Goal: Information Seeking & Learning: Learn about a topic

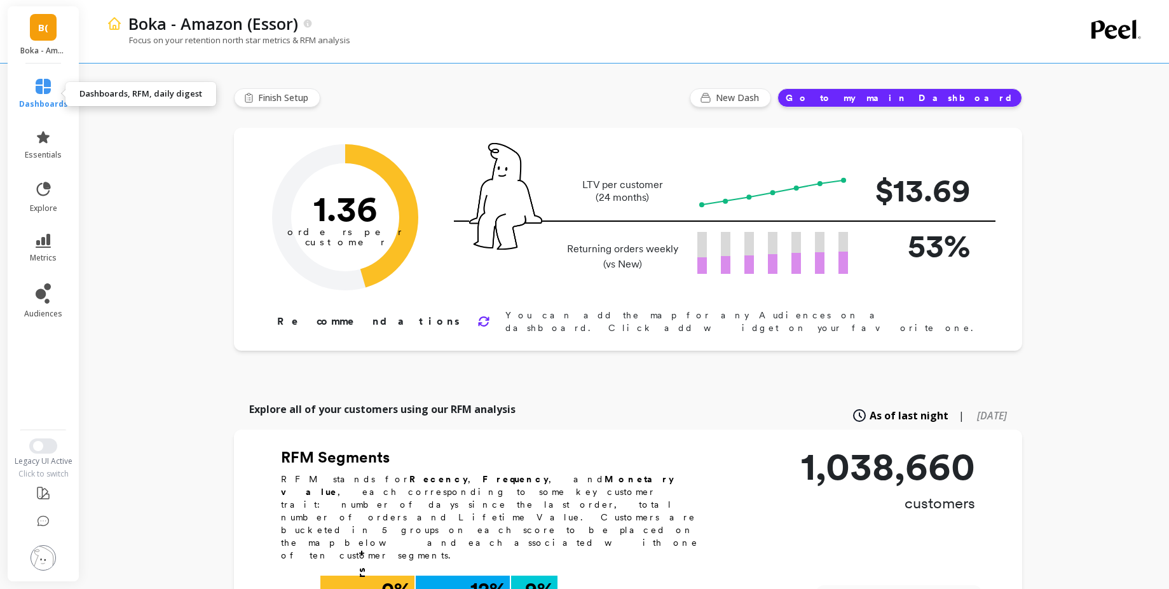
click at [55, 94] on link "dashboards" at bounding box center [43, 94] width 49 height 31
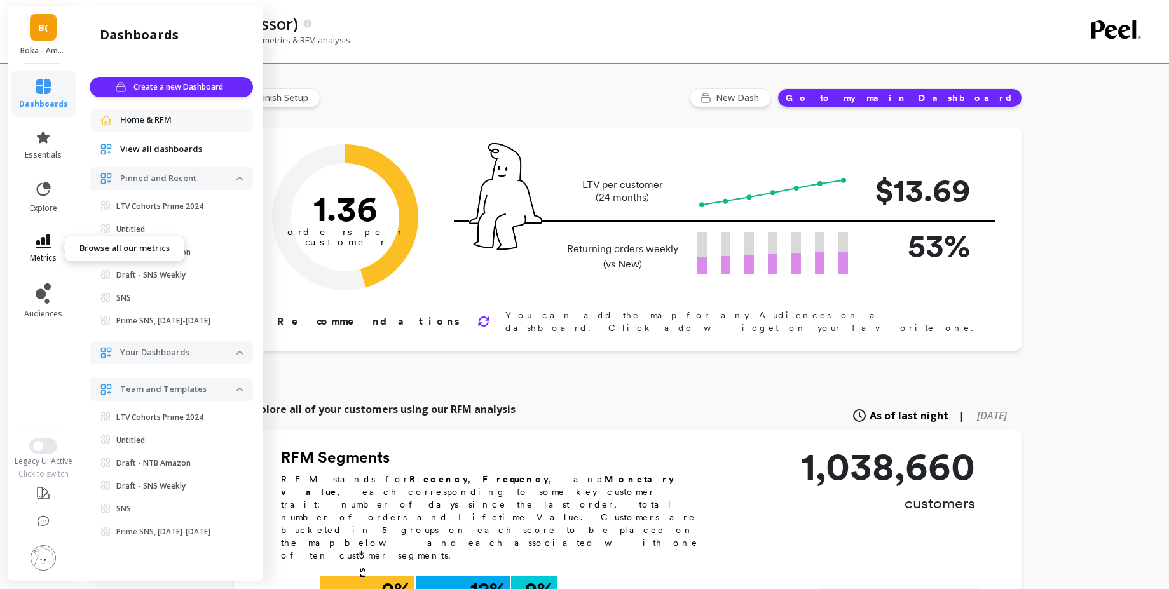
click at [53, 241] on link "metrics" at bounding box center [43, 248] width 49 height 29
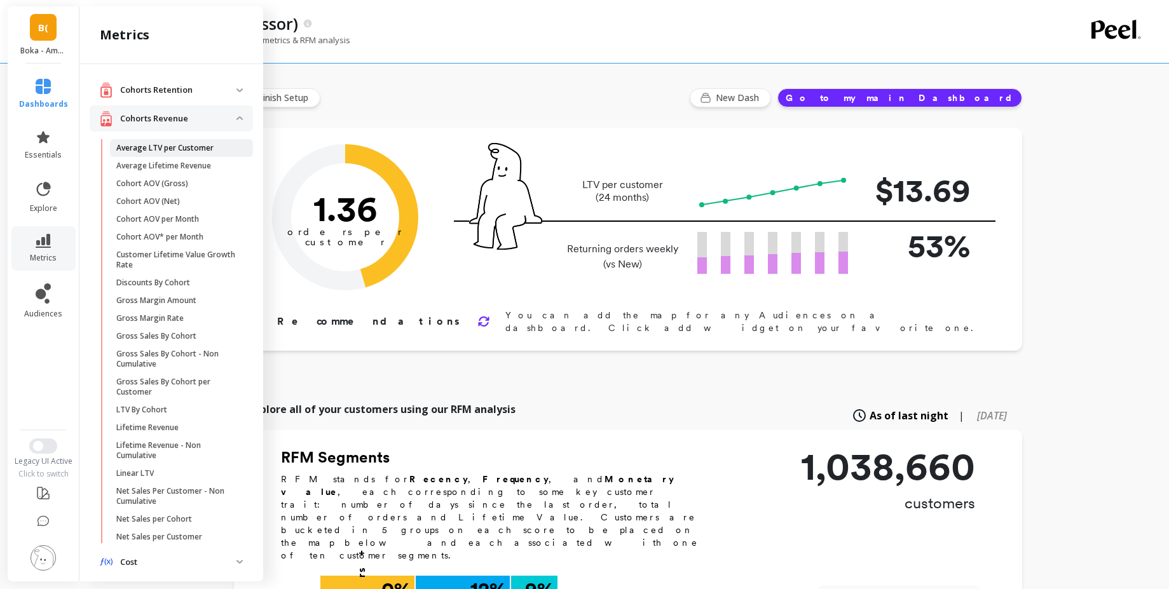
click at [210, 150] on p "Average LTV per Customer" at bounding box center [164, 148] width 97 height 10
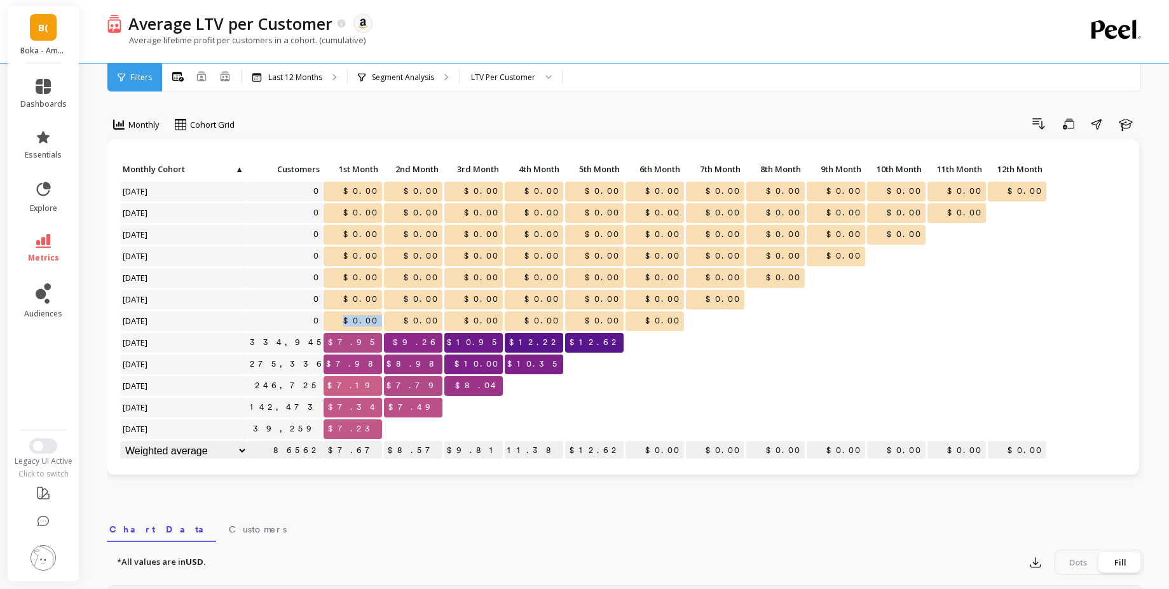
drag, startPoint x: 351, startPoint y: 317, endPoint x: 390, endPoint y: 315, distance: 38.2
click at [390, 315] on div "Click to create an audience 0 $0.00 $0.00 $0.00 $0.00 $0.00 $0.00 $0.00 $0.00 $…" at bounding box center [583, 311] width 928 height 303
click at [371, 315] on span "$0.00" at bounding box center [361, 320] width 41 height 19
click at [37, 245] on icon at bounding box center [43, 241] width 15 height 14
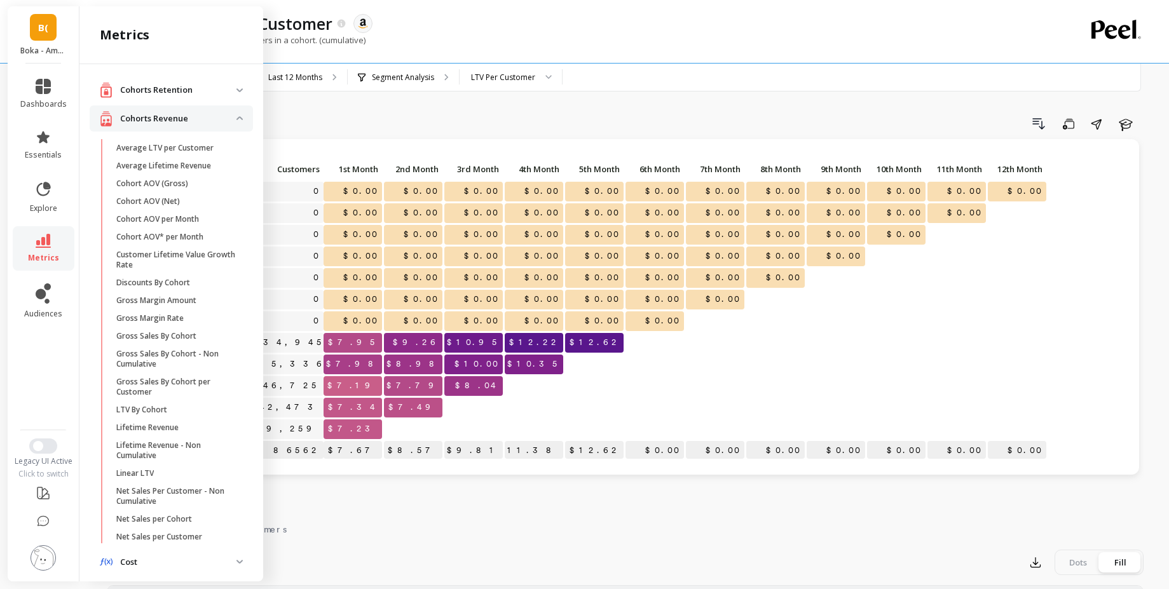
scroll to position [416, 0]
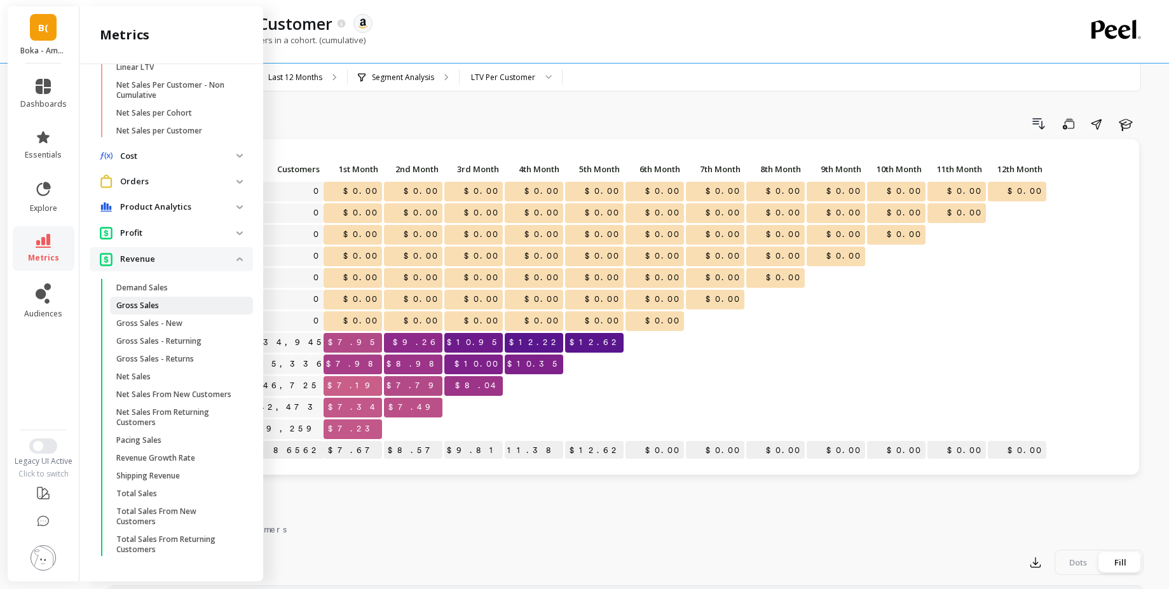
click at [217, 297] on link "Gross Sales" at bounding box center [181, 306] width 143 height 18
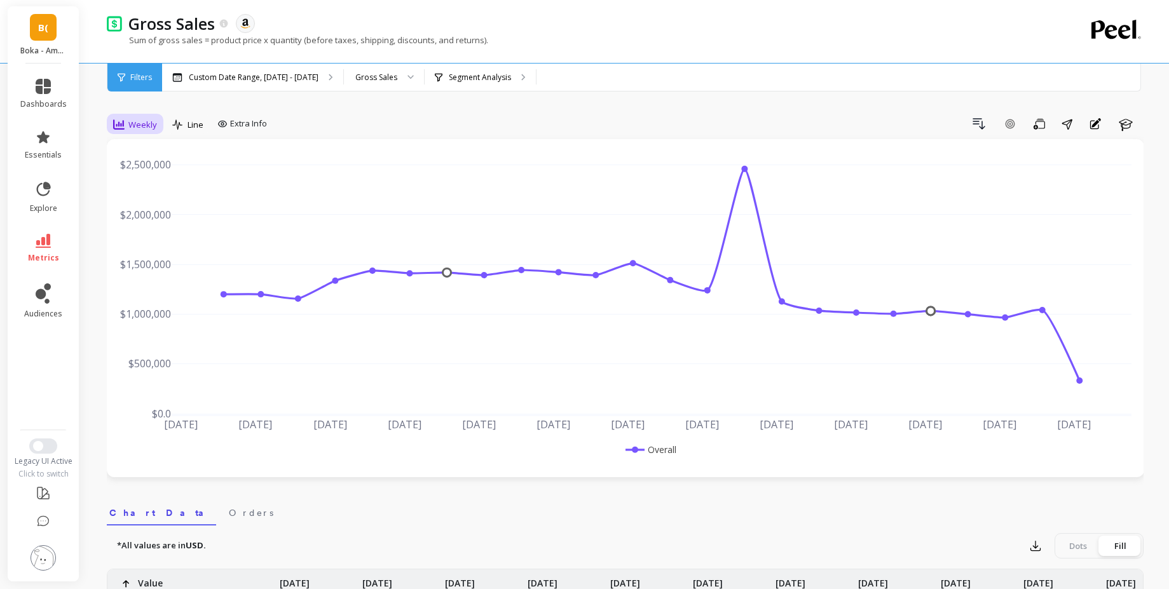
click at [126, 121] on div "Weekly" at bounding box center [135, 124] width 44 height 15
click at [148, 228] on div "Monthly" at bounding box center [154, 226] width 72 height 12
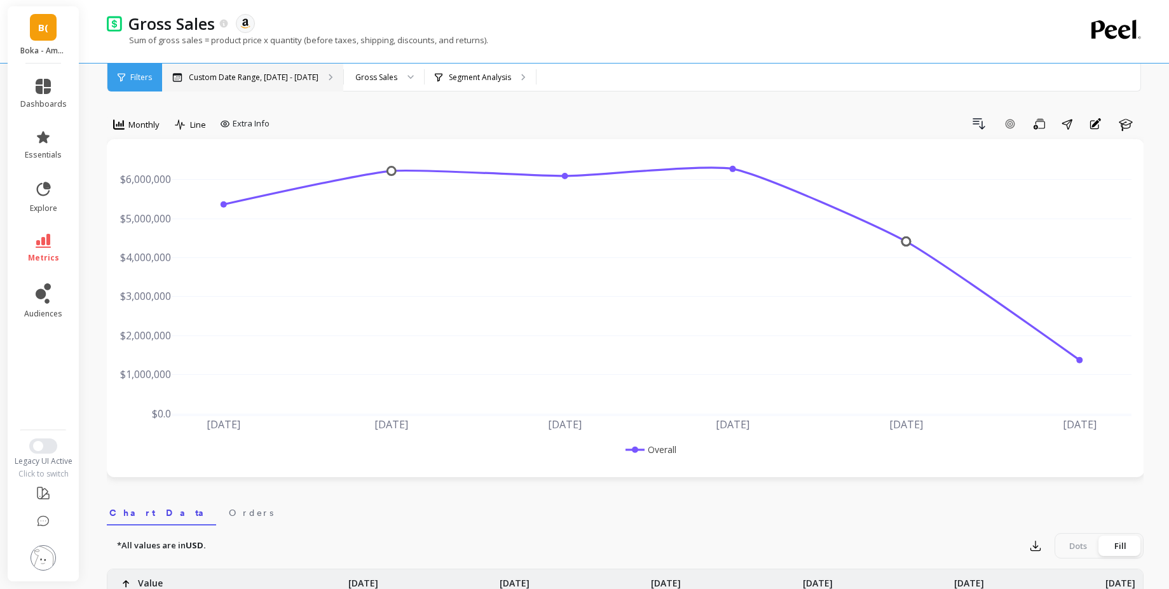
click at [218, 83] on div "Custom Date Range, [DATE] - [DATE]" at bounding box center [252, 78] width 181 height 28
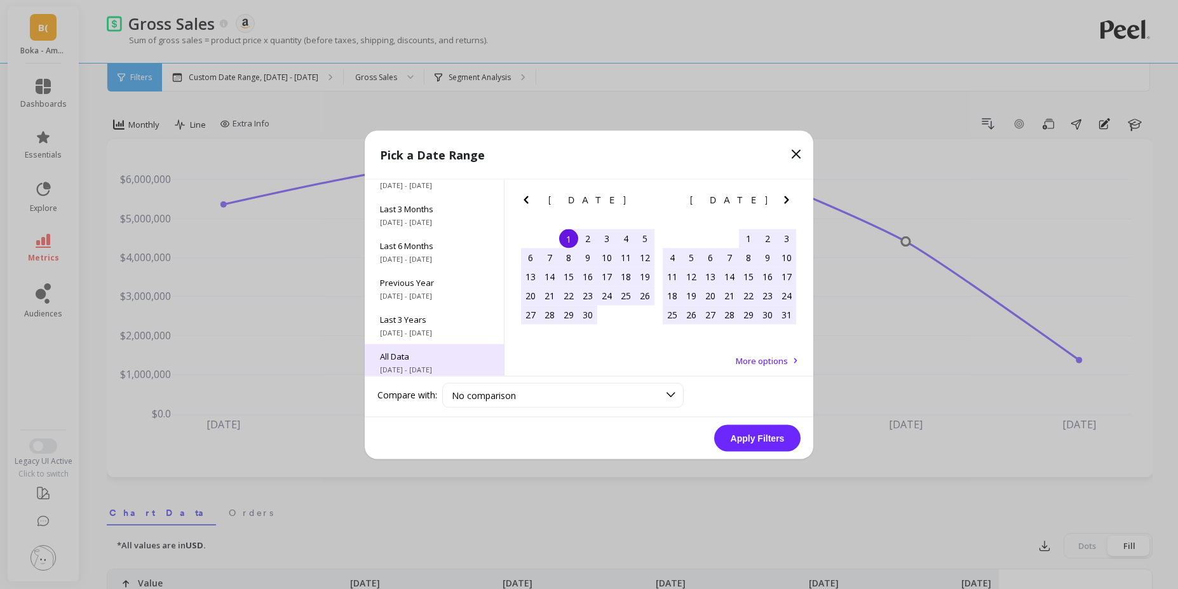
scroll to position [172, 0]
click at [417, 346] on span "All Data" at bounding box center [434, 350] width 109 height 11
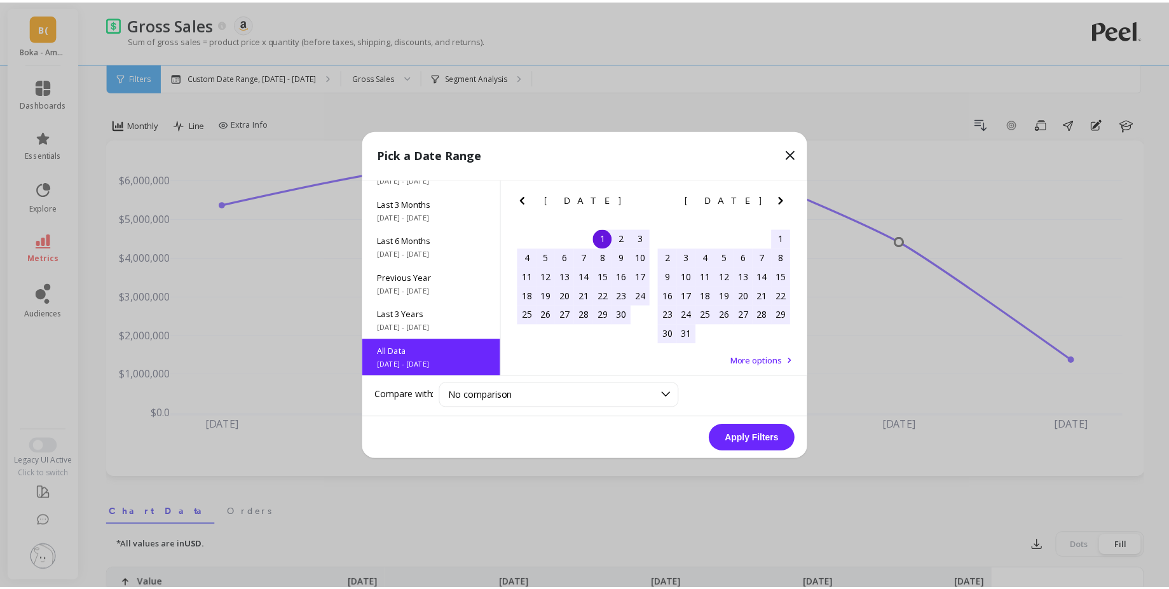
scroll to position [1, 0]
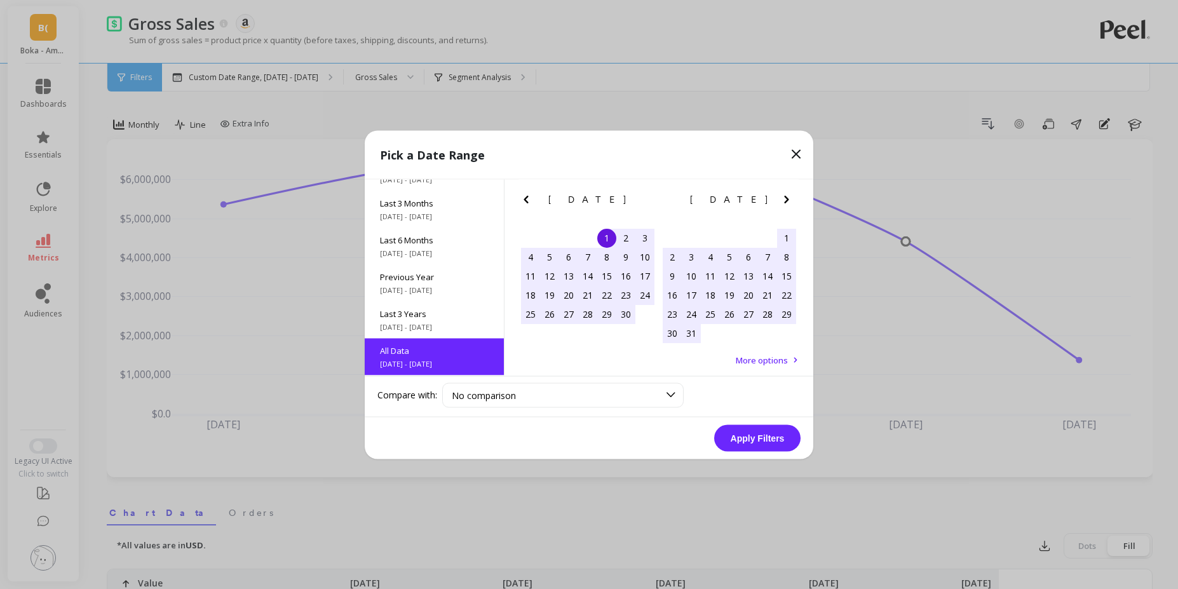
click at [732, 448] on button "Apply Filters" at bounding box center [757, 438] width 86 height 27
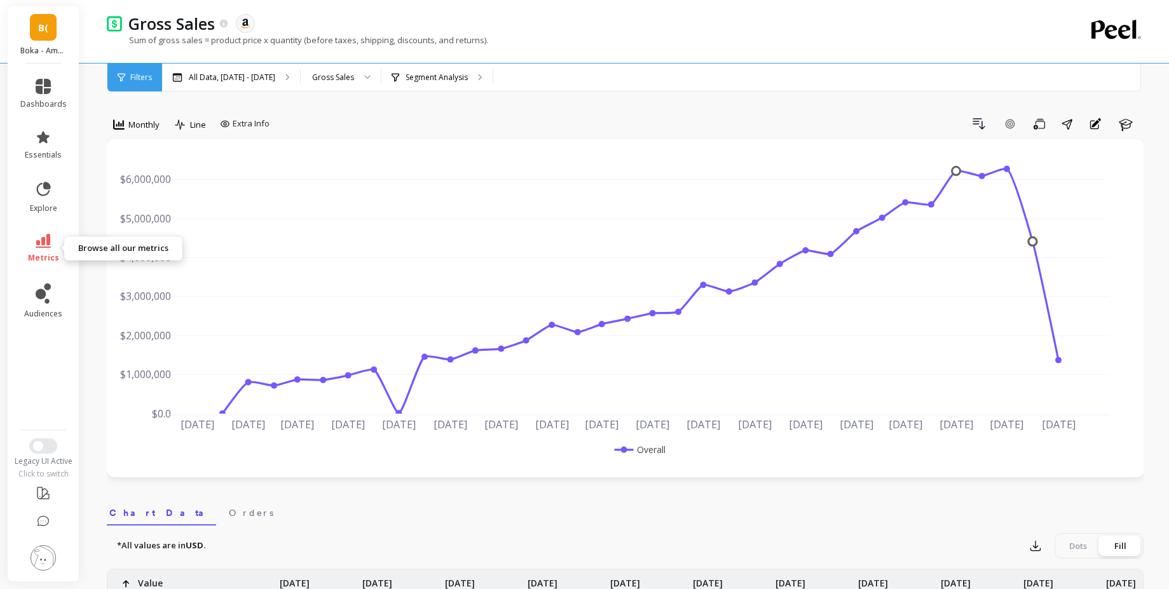
click at [48, 248] on link "metrics" at bounding box center [43, 248] width 46 height 29
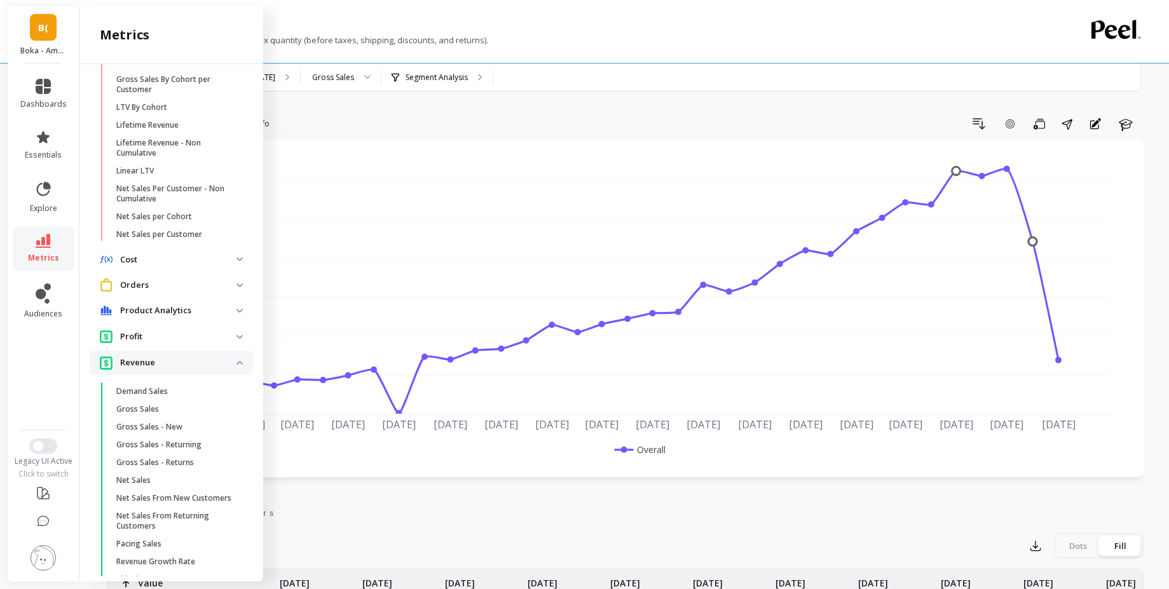
scroll to position [35, 0]
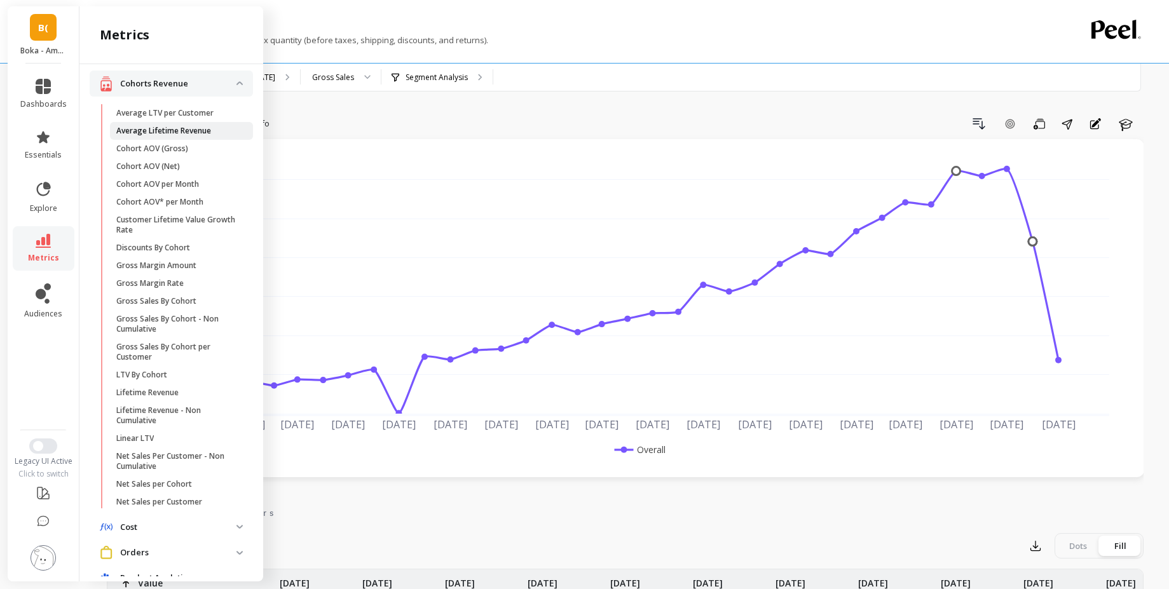
click at [158, 126] on p "Average Lifetime Revenue" at bounding box center [163, 131] width 95 height 10
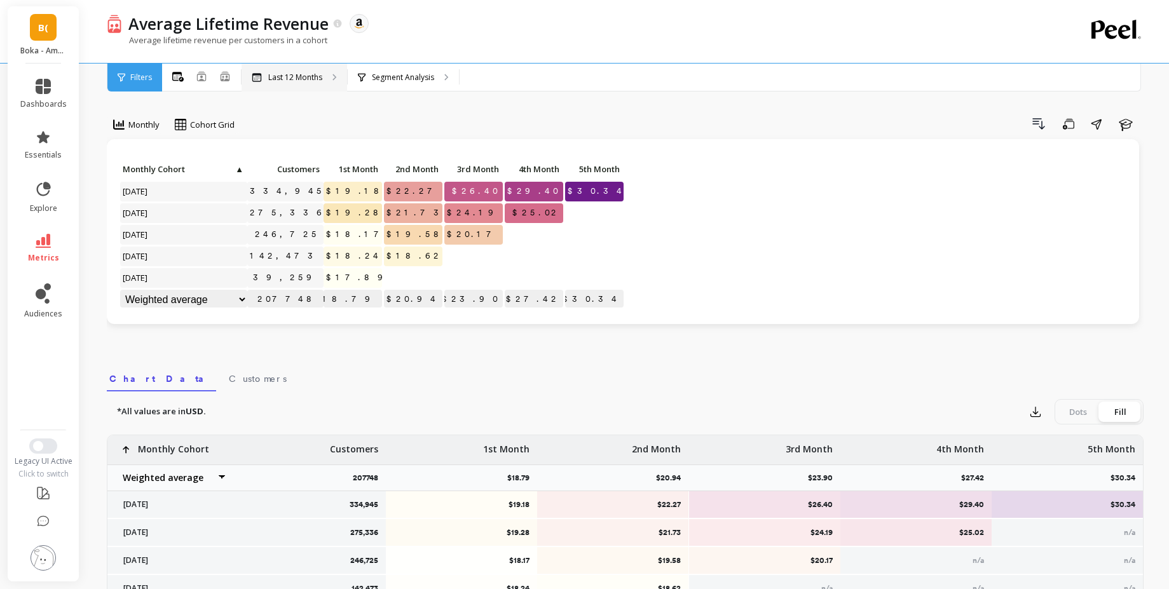
click at [267, 71] on div "Last 12 Months" at bounding box center [295, 78] width 106 height 28
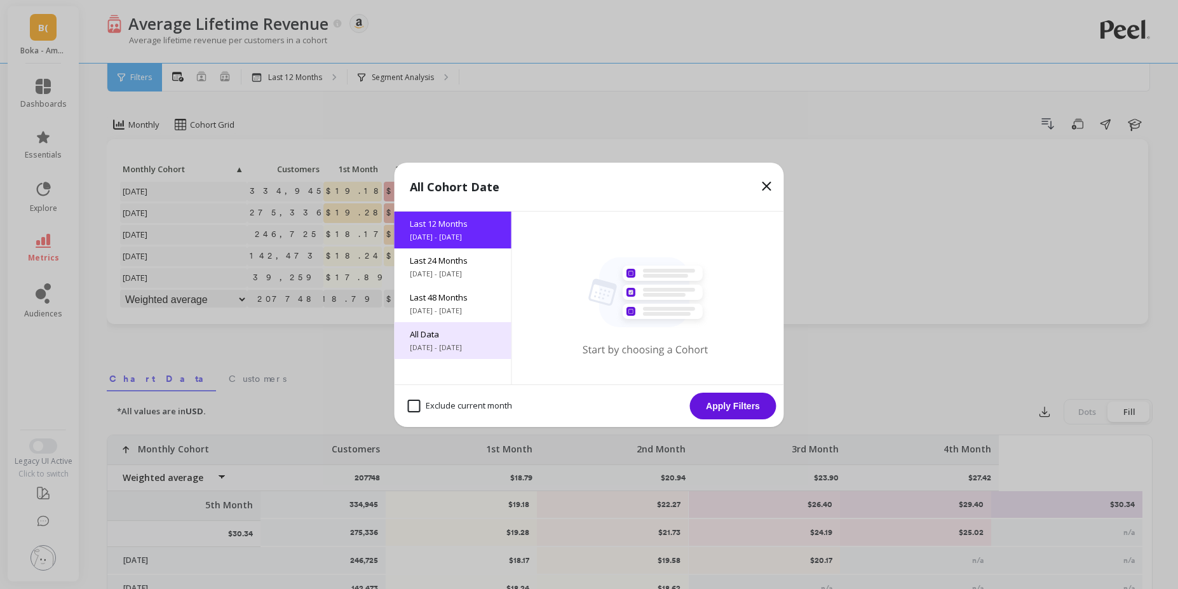
drag, startPoint x: 437, startPoint y: 337, endPoint x: 631, endPoint y: 388, distance: 200.9
click at [437, 337] on span "All Data" at bounding box center [453, 334] width 86 height 11
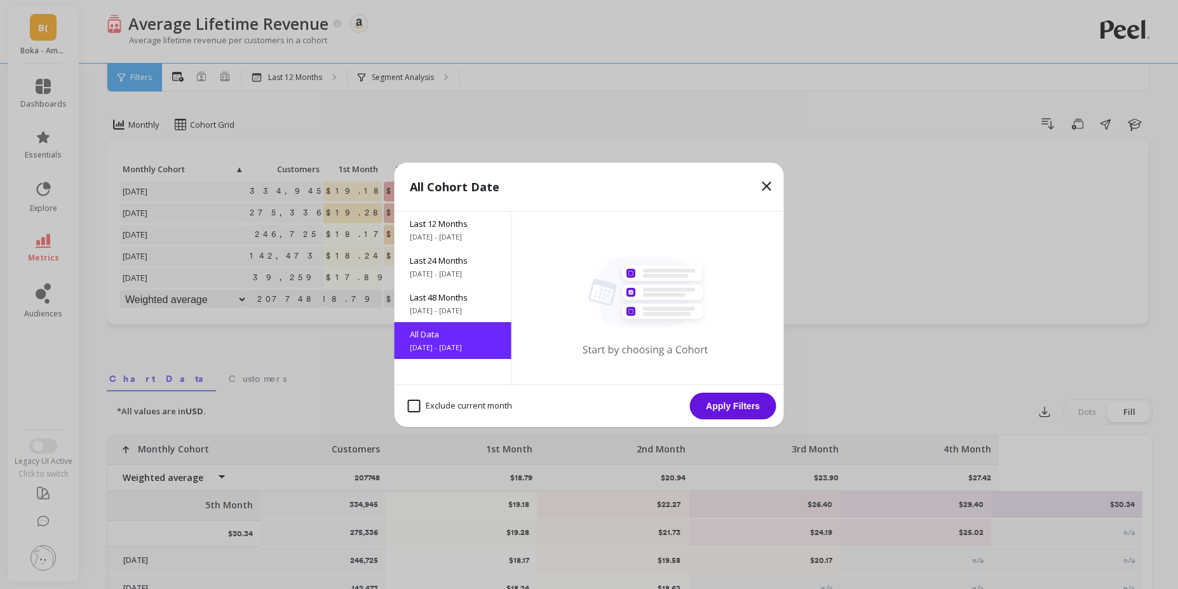
click at [700, 404] on button "Apply Filters" at bounding box center [733, 406] width 86 height 27
